Goal: Check status: Check status

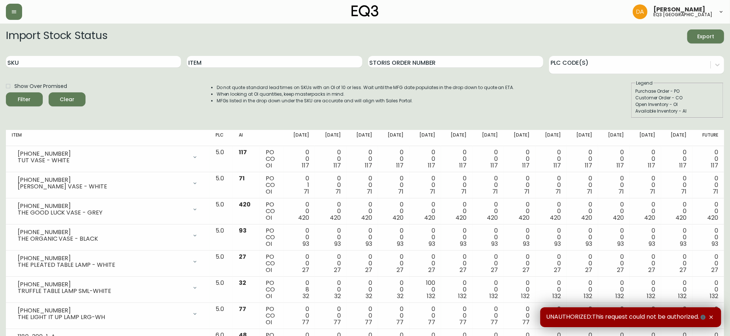
click at [83, 54] on div "SKU" at bounding box center [93, 62] width 175 height 24
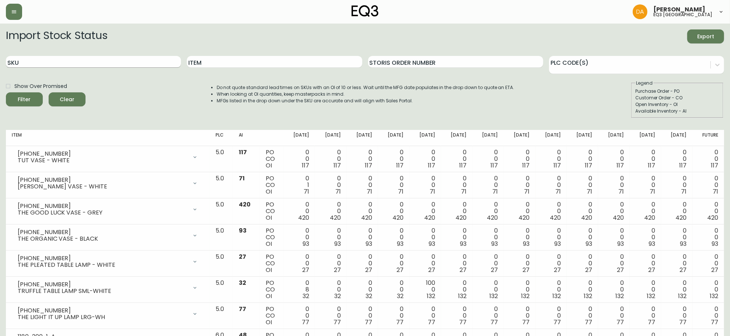
click at [80, 59] on input "SKU" at bounding box center [93, 62] width 175 height 12
paste input "3020-374-23-A"
type input "3020-374-23-A"
click at [6, 92] on button "Filter" at bounding box center [24, 99] width 37 height 14
